Goal: Communication & Community: Answer question/provide support

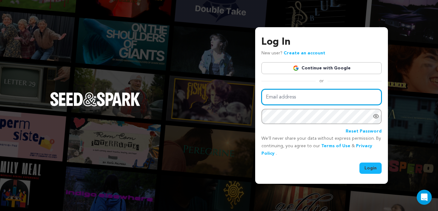
click at [289, 99] on input "Email address" at bounding box center [322, 97] width 120 height 16
type input "katiekaufmann@hotmail.com"
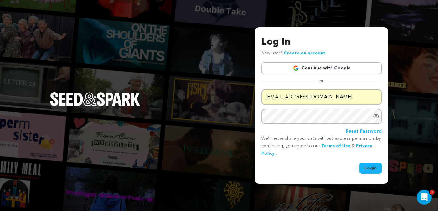
click at [372, 170] on button "Login" at bounding box center [371, 168] width 22 height 11
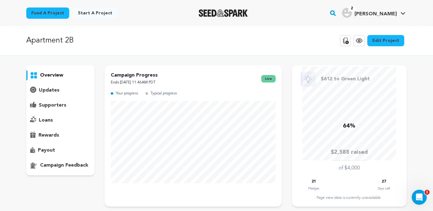
click at [352, 10] on img "Katie K.'s Profile" at bounding box center [347, 13] width 10 height 10
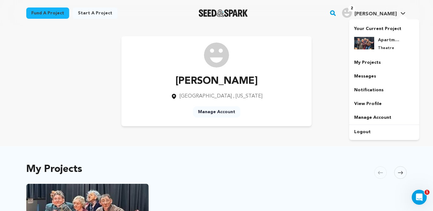
click at [352, 13] on img "Katie K.'s Profile" at bounding box center [347, 13] width 10 height 10
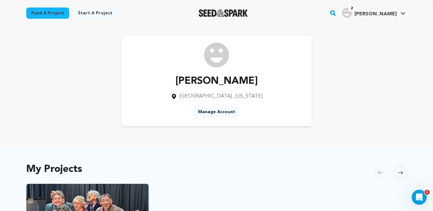
click at [356, 7] on span "2" at bounding box center [352, 8] width 7 height 6
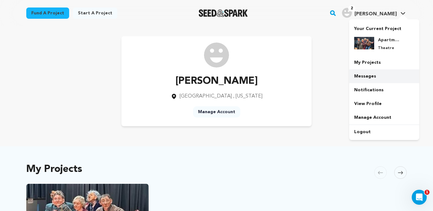
click at [369, 79] on link "Messages" at bounding box center [385, 77] width 70 height 14
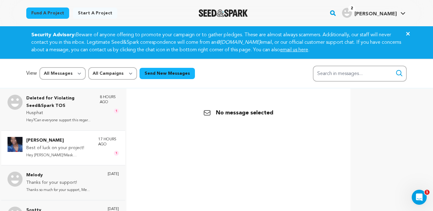
click at [66, 151] on p "Best of luck on your project!" at bounding box center [59, 149] width 66 height 8
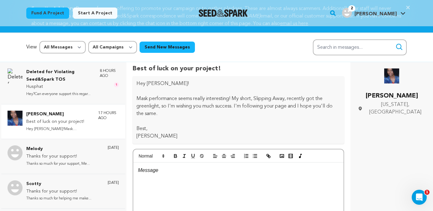
scroll to position [37, 0]
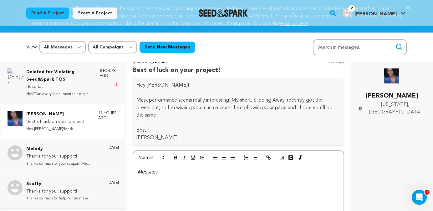
click at [392, 92] on p "[PERSON_NAME]" at bounding box center [392, 96] width 68 height 10
click at [362, 107] on icon at bounding box center [360, 109] width 3 height 4
click at [16, 122] on img at bounding box center [15, 118] width 15 height 15
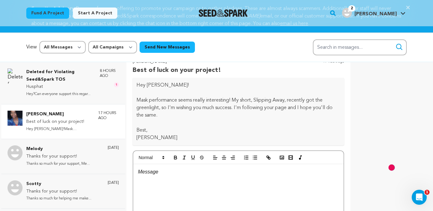
click at [36, 114] on p "[PERSON_NAME]" at bounding box center [59, 115] width 66 height 8
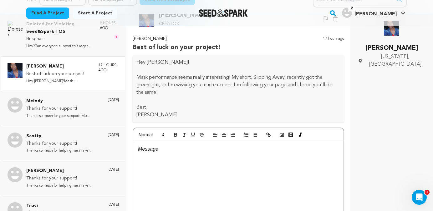
scroll to position [93, 0]
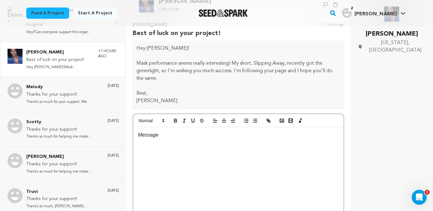
click at [171, 44] on div "Back Sonya Leslie Creator Un-block Block user Delete conversation" at bounding box center [239, 105] width 214 height 211
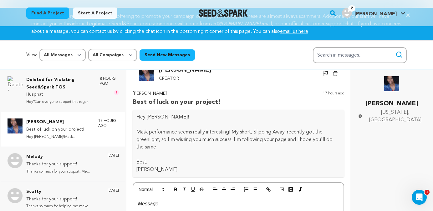
scroll to position [30, 0]
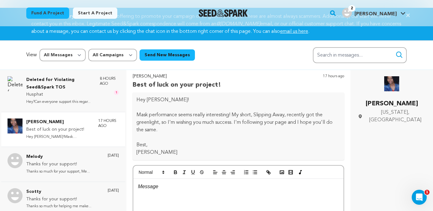
click at [185, 189] on p at bounding box center [238, 187] width 201 height 8
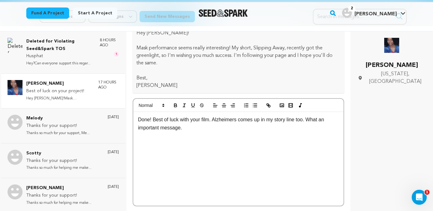
scroll to position [94, 0]
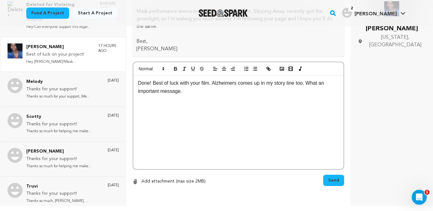
click at [331, 181] on span "Send" at bounding box center [334, 181] width 11 height 6
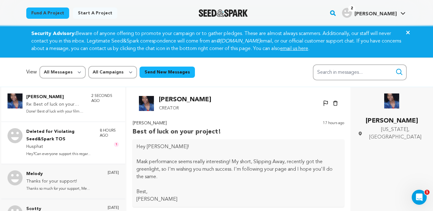
scroll to position [0, 0]
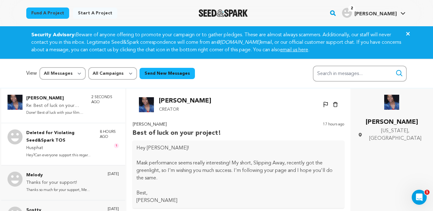
click at [89, 139] on div "Deleted for Violating Seed&Spark TOS Husphat Hey?Can everyone support this rega…" at bounding box center [72, 144] width 93 height 29
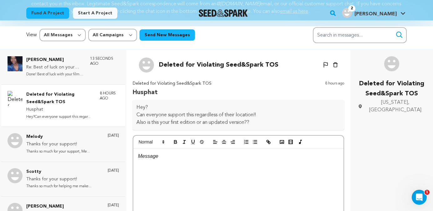
scroll to position [32, 0]
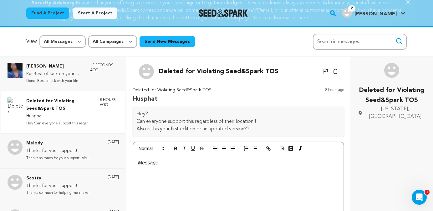
click at [333, 73] on icon "button" at bounding box center [335, 71] width 5 height 5
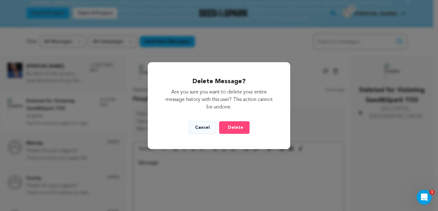
click at [238, 130] on span "Delete" at bounding box center [235, 128] width 15 height 6
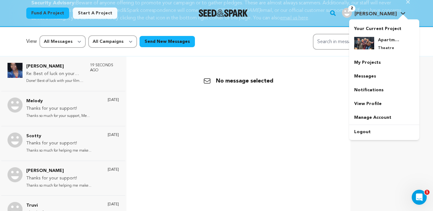
click at [388, 13] on span "[PERSON_NAME]" at bounding box center [376, 14] width 42 height 5
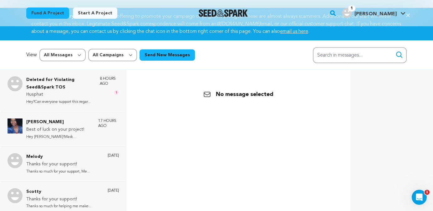
click at [53, 11] on link "Fund a project" at bounding box center [47, 13] width 43 height 11
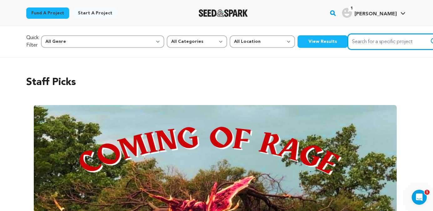
click at [356, 47] on input "Search for a specific project" at bounding box center [395, 42] width 94 height 16
type input "slipping away"
click at [431, 38] on button "Search" at bounding box center [435, 42] width 8 height 8
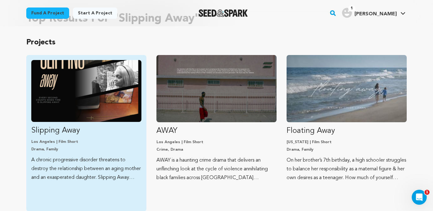
scroll to position [47, 0]
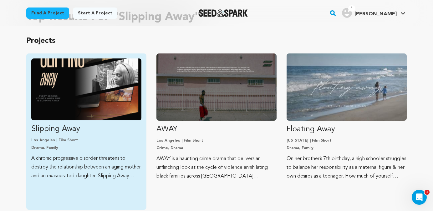
click at [106, 114] on img "Fund Slipping Away" at bounding box center [86, 90] width 110 height 62
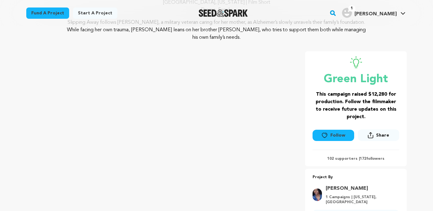
scroll to position [119, 0]
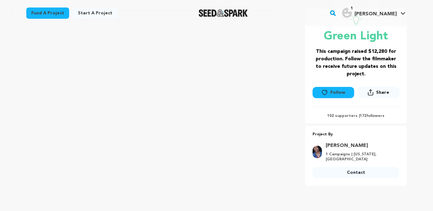
click at [335, 87] on button "Follow" at bounding box center [333, 92] width 41 height 11
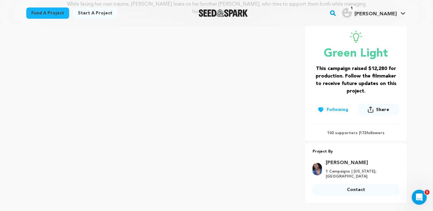
scroll to position [0, 0]
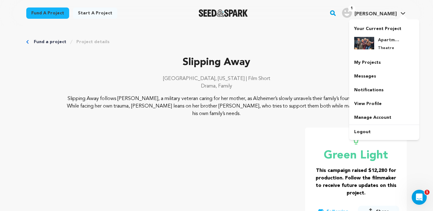
click at [356, 10] on span "1" at bounding box center [352, 8] width 7 height 6
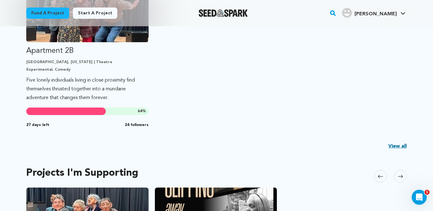
scroll to position [106, 0]
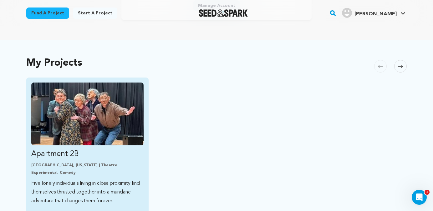
click at [119, 153] on p "Apartment 2B" at bounding box center [87, 154] width 112 height 10
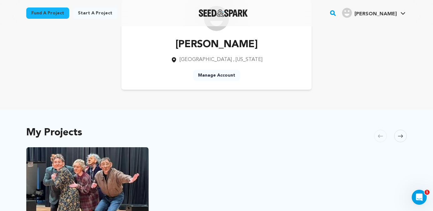
scroll to position [3, 0]
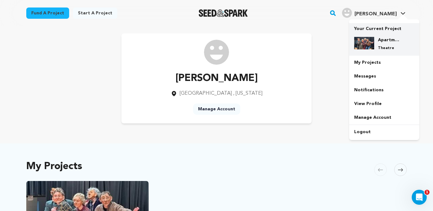
click at [381, 47] on p "Theatre" at bounding box center [389, 48] width 23 height 5
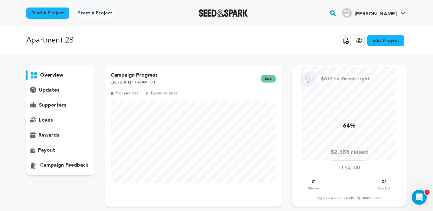
click at [44, 106] on p "supporters" at bounding box center [53, 106] width 28 height 8
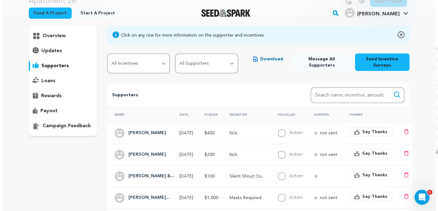
scroll to position [67, 0]
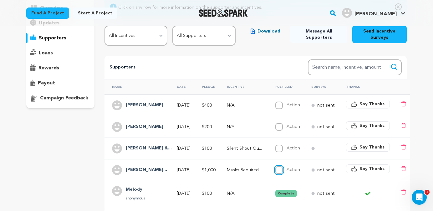
click at [283, 172] on input "Action" at bounding box center [280, 171] width 8 height 8
checkbox input "true"
click at [365, 147] on span "Say Thanks" at bounding box center [372, 147] width 25 height 6
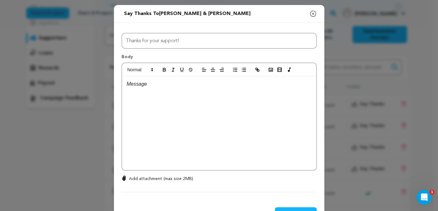
click at [184, 100] on div at bounding box center [219, 123] width 194 height 94
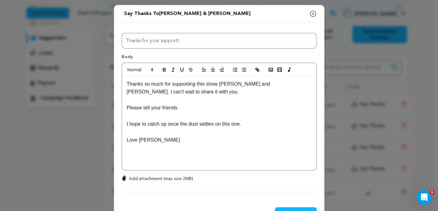
click at [135, 141] on p "Love Katie" at bounding box center [219, 140] width 185 height 8
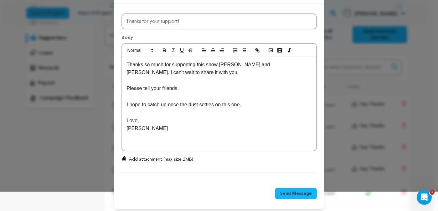
scroll to position [23, 0]
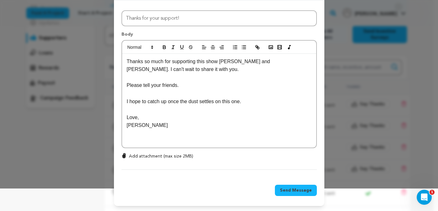
click at [293, 189] on span "Send Message" at bounding box center [296, 191] width 32 height 6
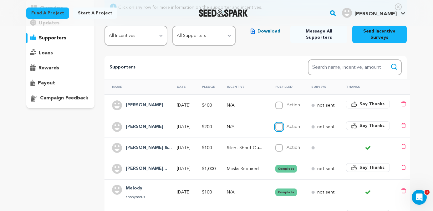
click at [283, 127] on input "Action" at bounding box center [280, 127] width 8 height 8
checkbox input "true"
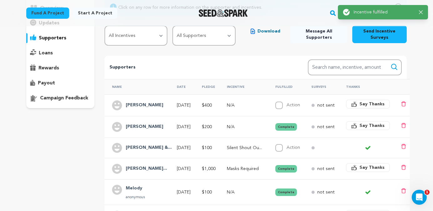
click at [370, 103] on span "Say Thanks" at bounding box center [372, 104] width 25 height 6
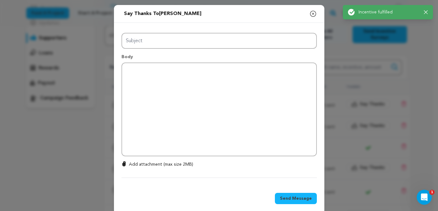
type input "Thanks for your support!"
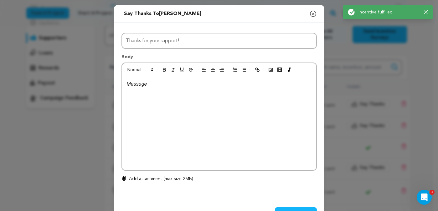
click at [220, 98] on div at bounding box center [219, 123] width 194 height 94
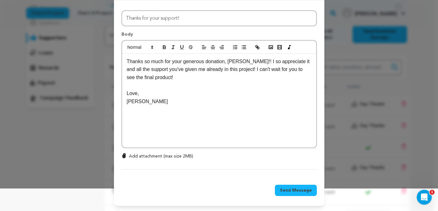
click at [283, 192] on span "Send Message" at bounding box center [296, 191] width 32 height 6
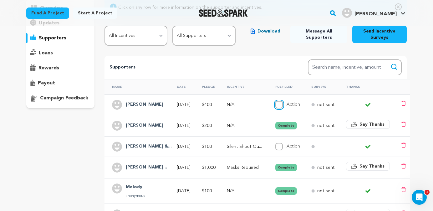
click at [282, 103] on input "Action" at bounding box center [280, 105] width 8 height 8
checkbox input "true"
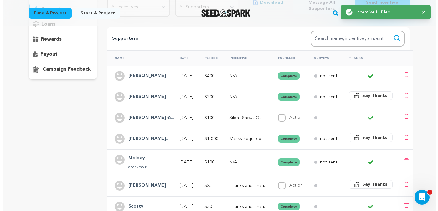
scroll to position [108, 0]
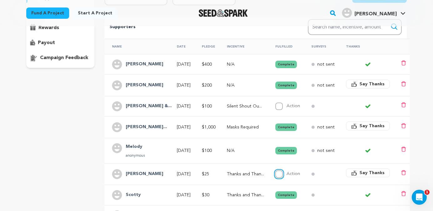
click at [283, 175] on input "Action" at bounding box center [280, 175] width 8 height 8
checkbox input "true"
click at [374, 173] on span "Say Thanks" at bounding box center [372, 173] width 25 height 6
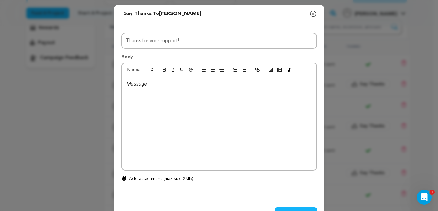
click at [179, 104] on div at bounding box center [219, 123] width 194 height 94
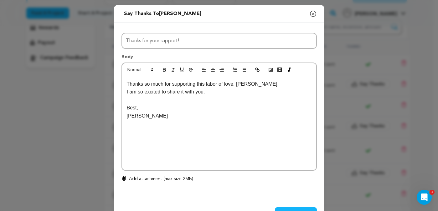
click at [253, 84] on p "Thanks so much for supporting this labor of love, Jane." at bounding box center [219, 84] width 185 height 8
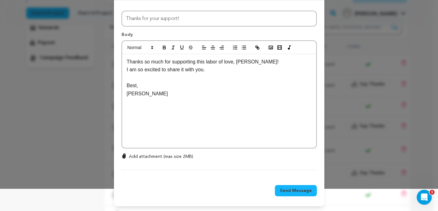
scroll to position [23, 0]
click at [287, 189] on span "Send Message" at bounding box center [296, 191] width 32 height 6
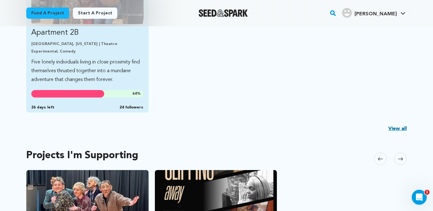
scroll to position [169, 0]
